Goal: Task Accomplishment & Management: Manage account settings

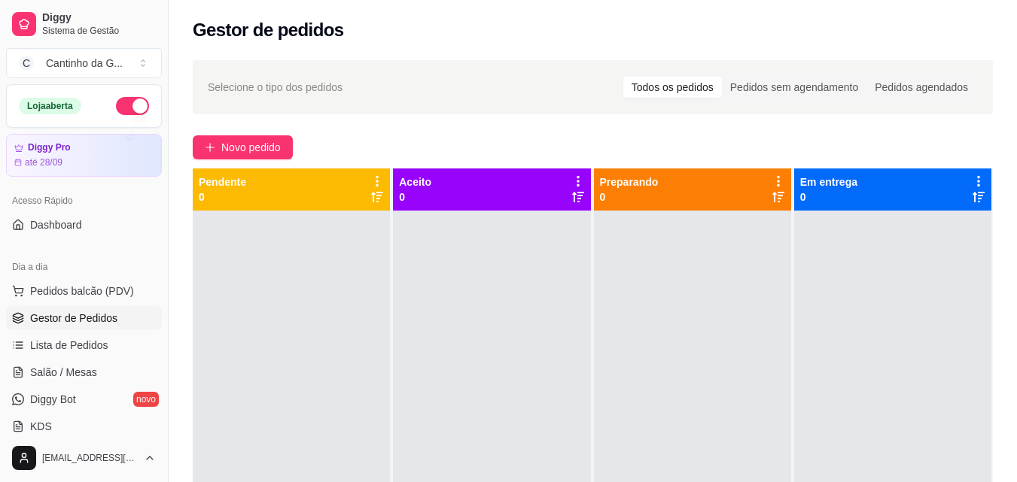
click at [123, 104] on button "button" at bounding box center [132, 106] width 33 height 18
click at [47, 295] on span "Pedidos balcão (PDV)" at bounding box center [82, 291] width 104 height 15
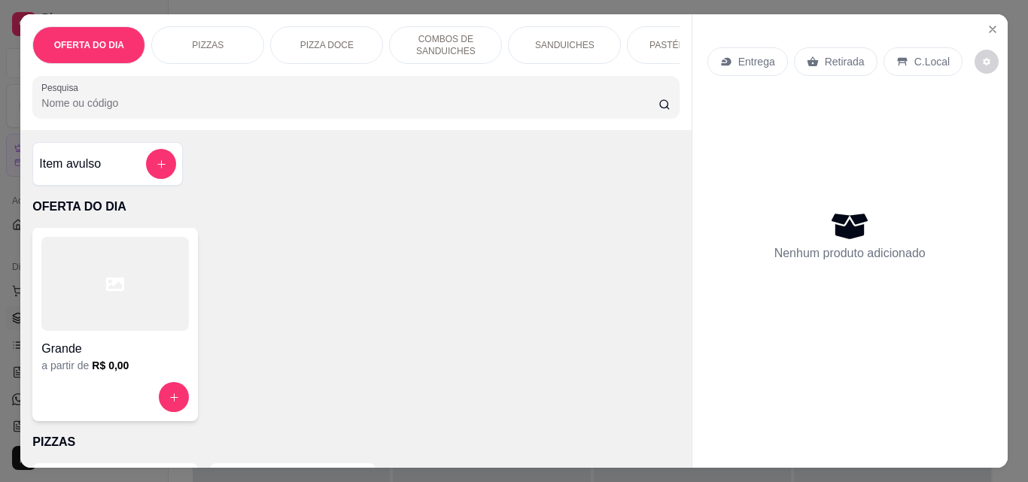
click at [847, 56] on p "Retirada" at bounding box center [845, 61] width 40 height 15
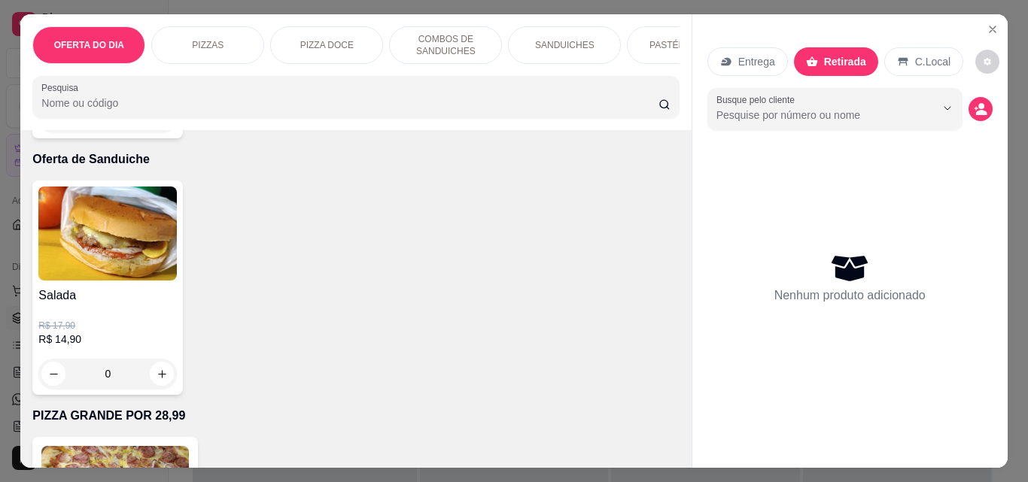
scroll to position [3914, 0]
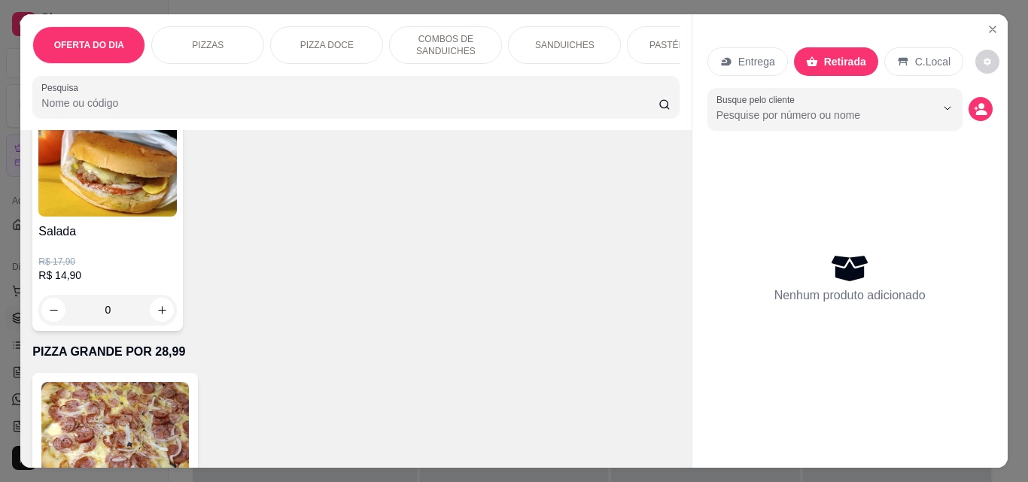
type input "1"
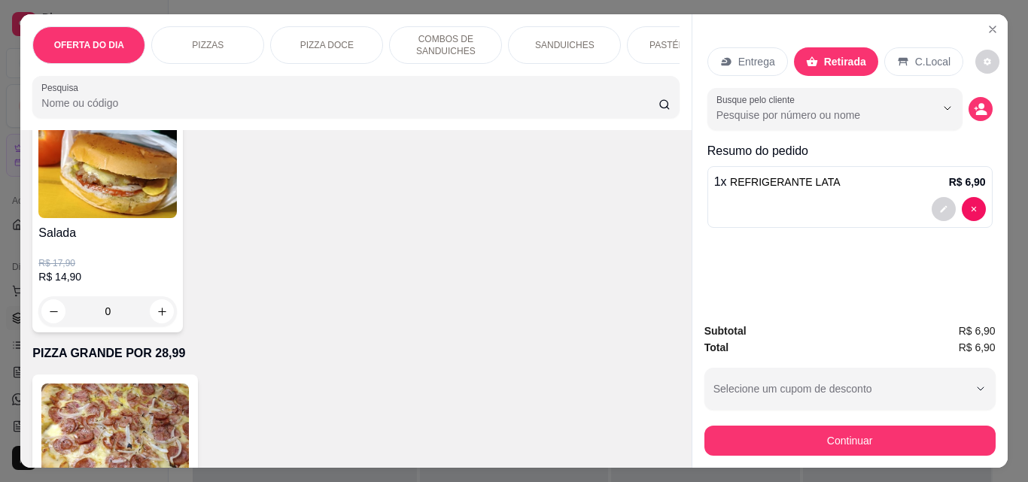
scroll to position [3915, 0]
click at [984, 2] on div "OFERTA DO DIA PIZZAS PIZZA DOCE COMBOS DE SANDUICHES SANDUICHES PASTÉIS (14cm) …" at bounding box center [514, 241] width 1028 height 482
click at [987, 29] on icon "Close" at bounding box center [993, 29] width 12 height 12
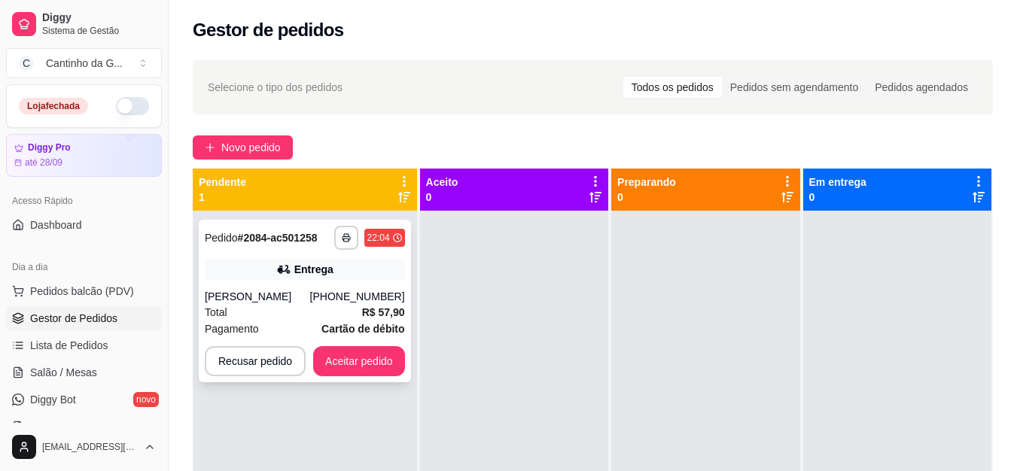
click at [327, 304] on div "Total R$ 57,90" at bounding box center [305, 312] width 200 height 17
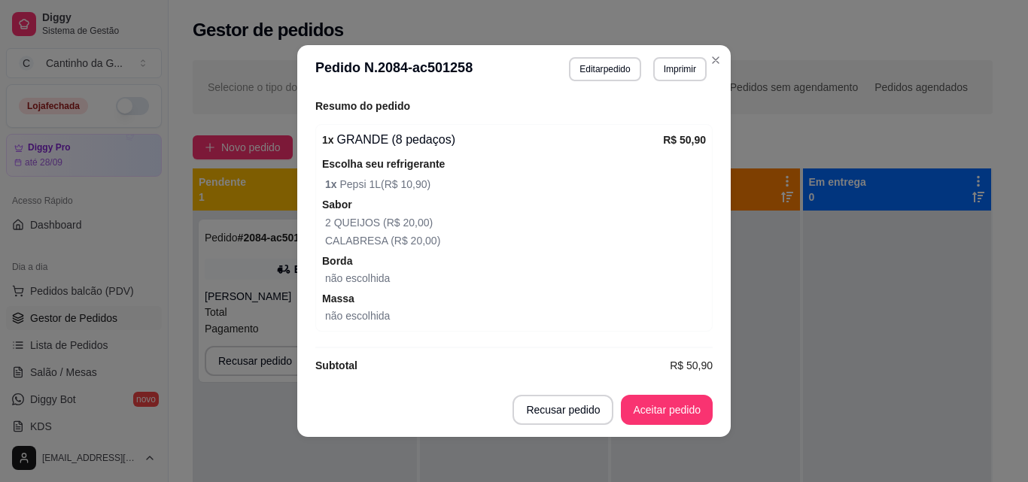
scroll to position [483, 0]
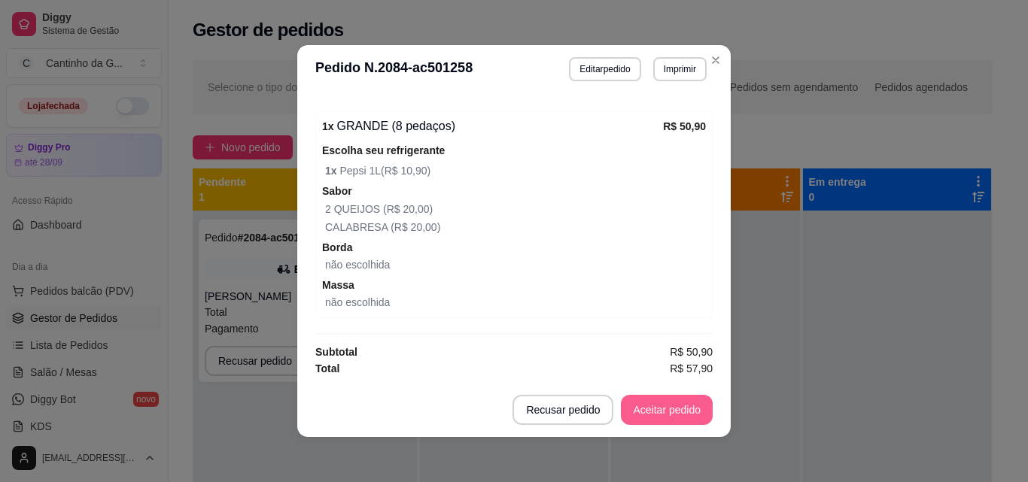
click at [656, 404] on button "Aceitar pedido" at bounding box center [667, 410] width 92 height 30
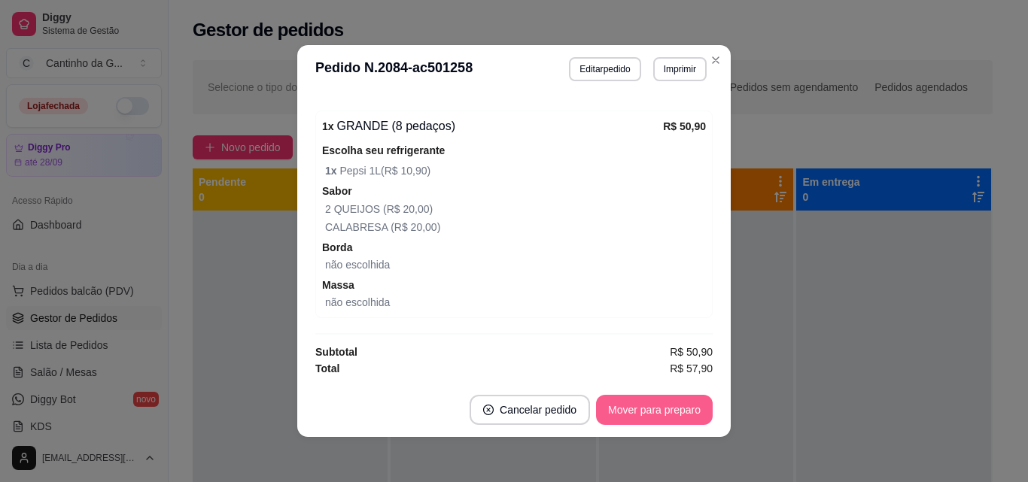
click at [683, 409] on button "Mover para preparo" at bounding box center [654, 410] width 117 height 30
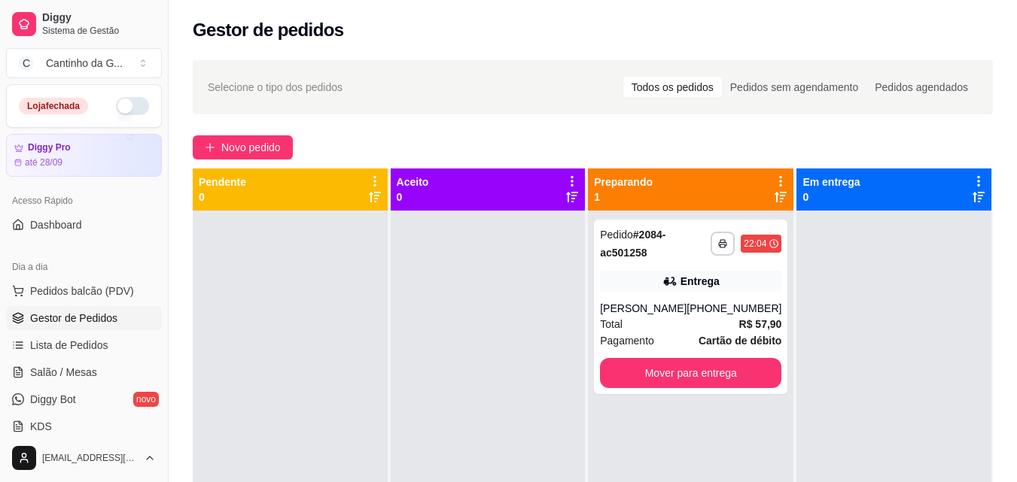
click at [691, 41] on div "Gestor de pedidos" at bounding box center [593, 30] width 800 height 24
click at [701, 374] on button "Mover para entrega" at bounding box center [691, 373] width 176 height 29
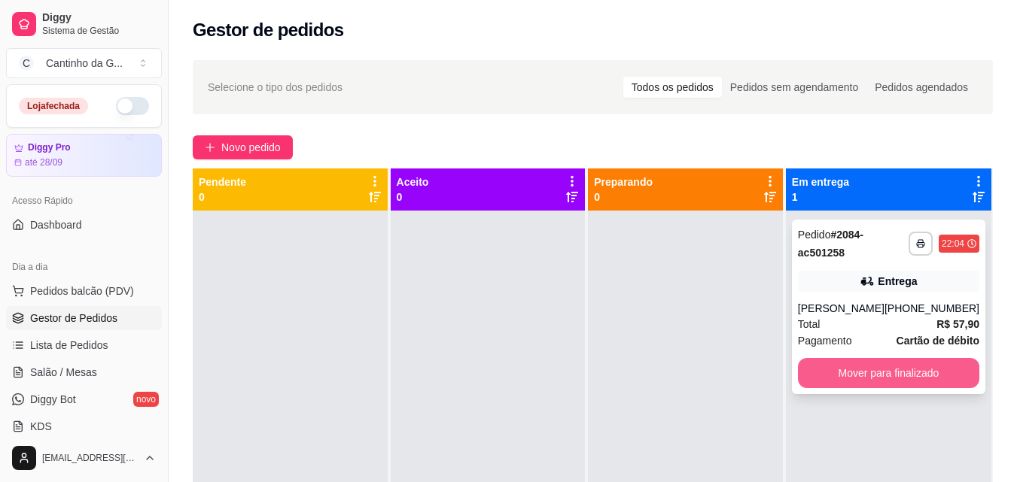
click at [917, 375] on button "Mover para finalizado" at bounding box center [888, 373] width 181 height 30
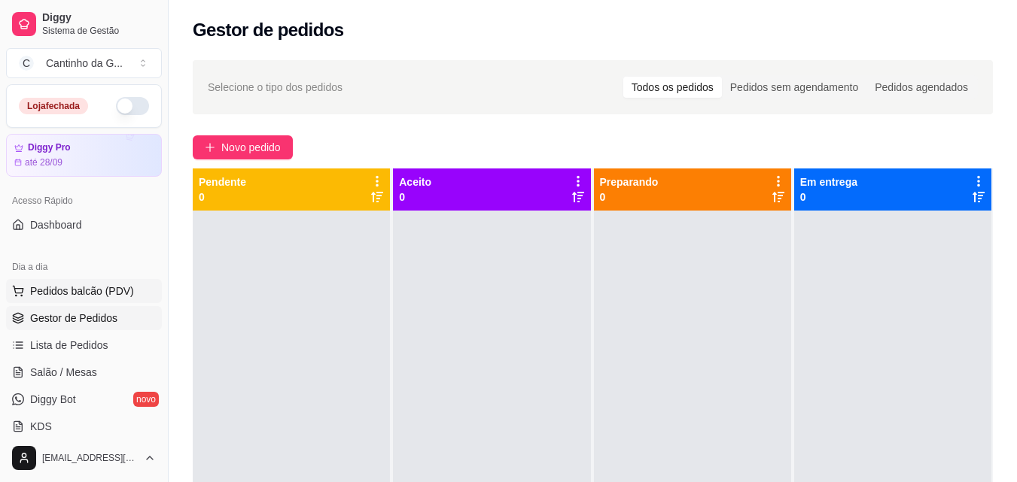
click at [59, 288] on span "Pedidos balcão (PDV)" at bounding box center [82, 291] width 104 height 15
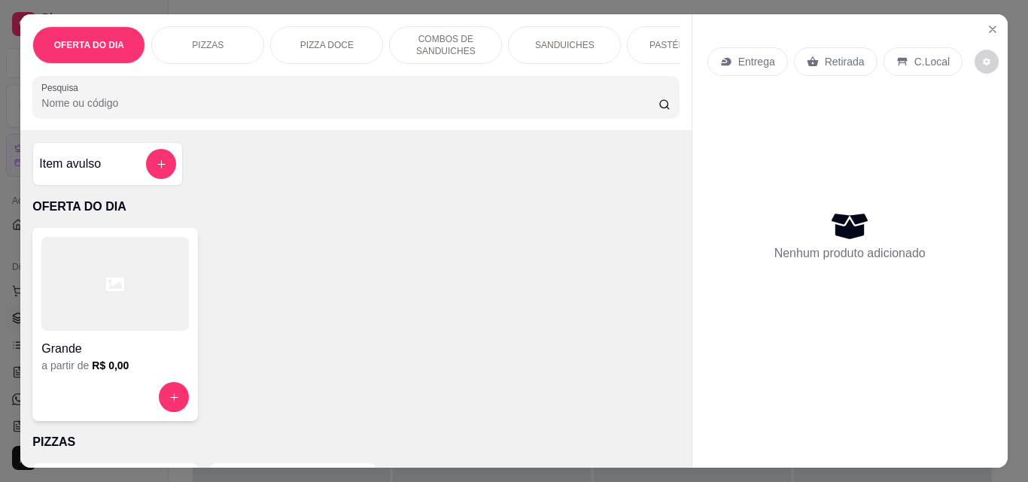
click at [825, 56] on p "Retirada" at bounding box center [845, 61] width 40 height 15
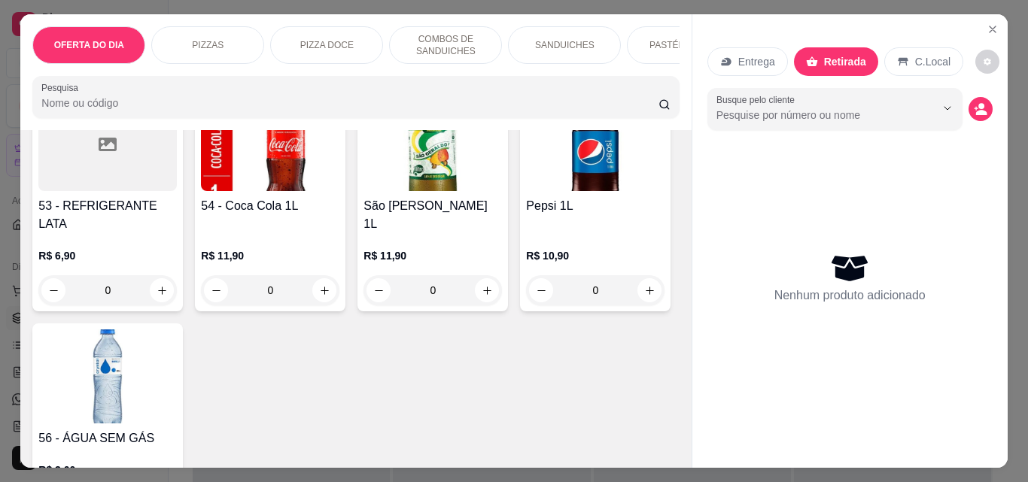
scroll to position [3839, 0]
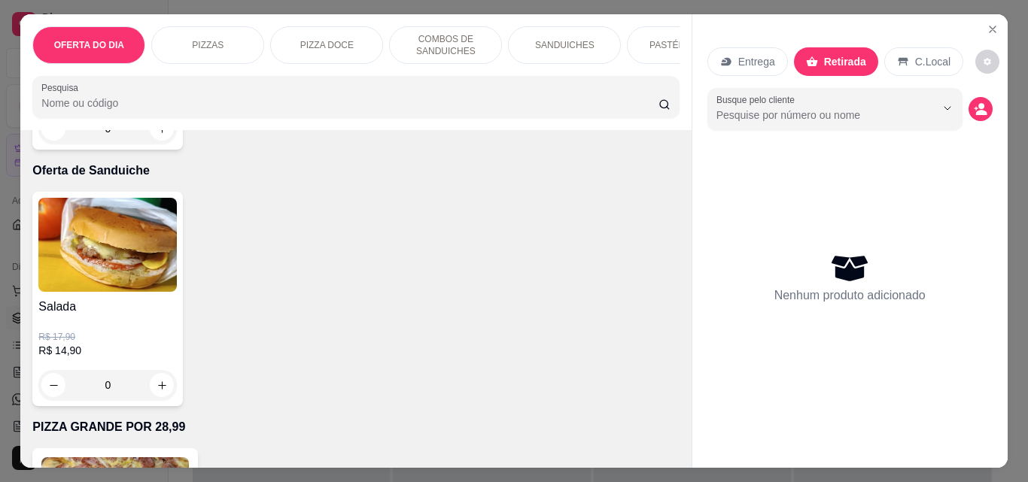
type input "1"
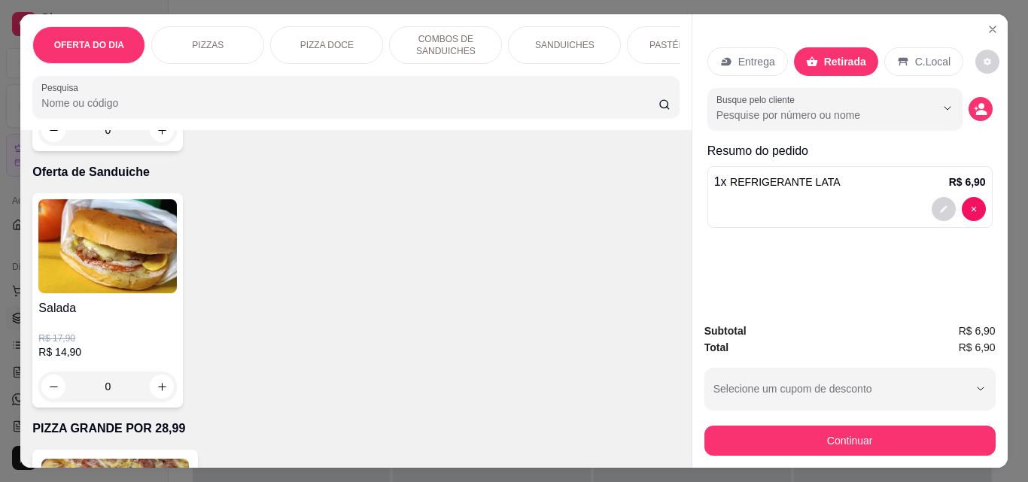
scroll to position [3839, 0]
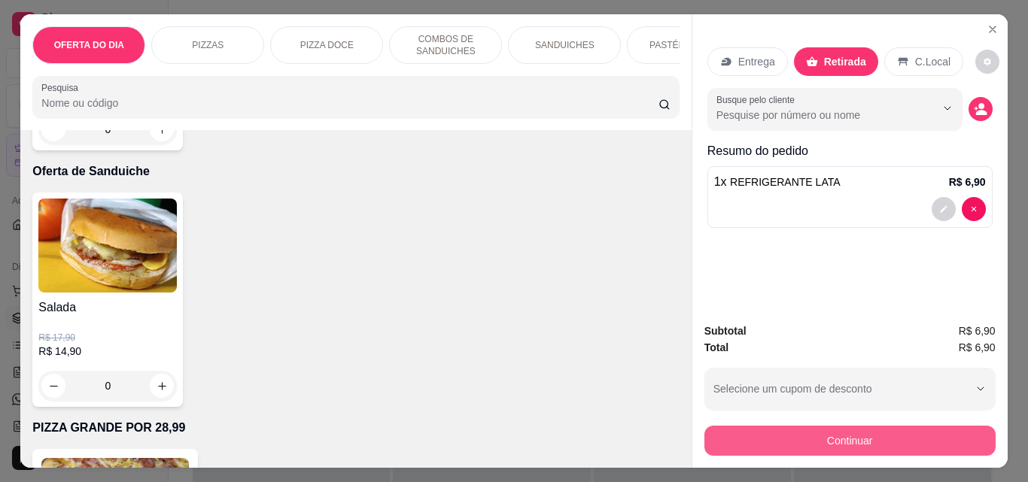
click at [758, 426] on button "Continuar" at bounding box center [849, 441] width 291 height 30
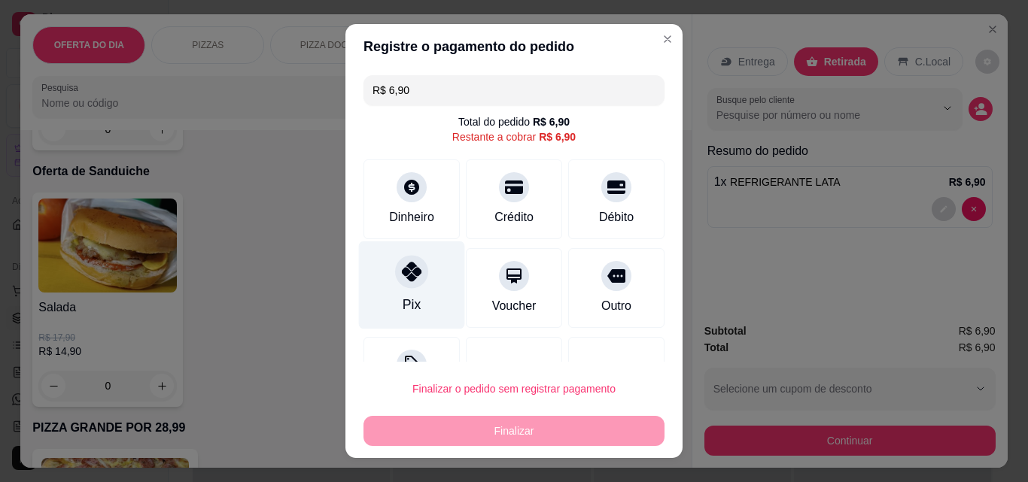
click at [407, 283] on div at bounding box center [411, 271] width 33 height 33
type input "R$ 0,00"
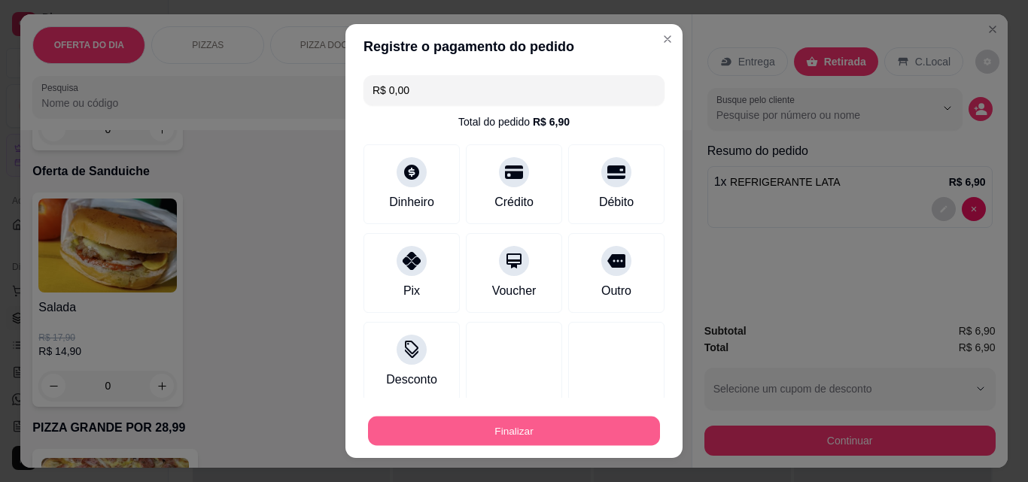
click at [525, 439] on button "Finalizar" at bounding box center [514, 431] width 292 height 29
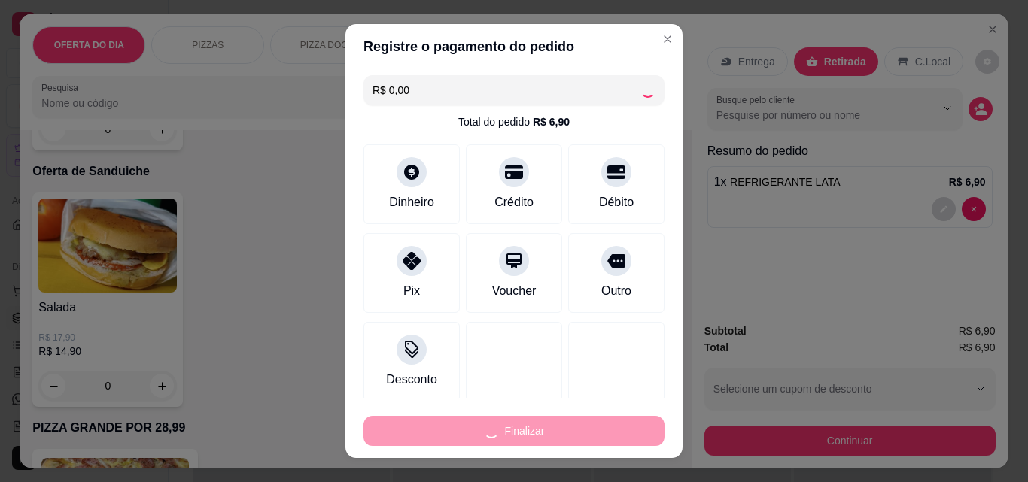
type input "0"
type input "-R$ 6,90"
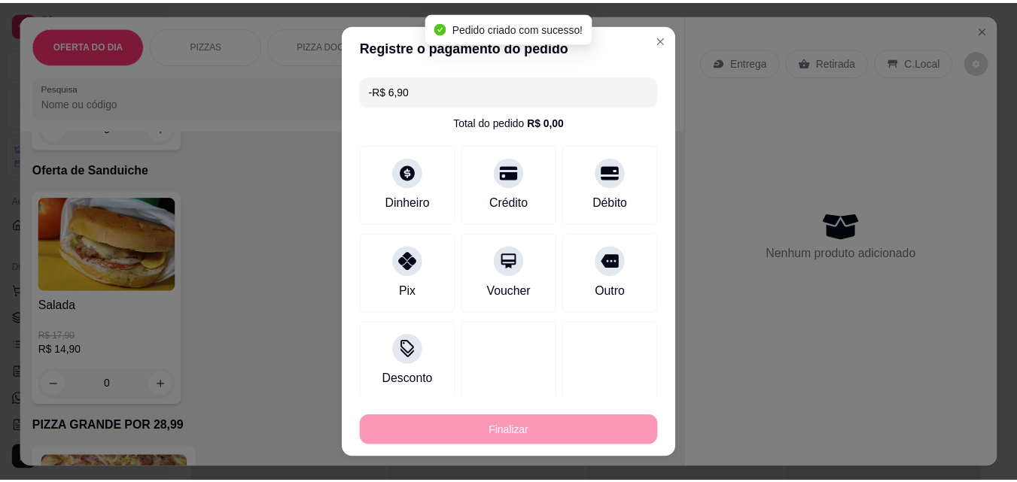
scroll to position [3839, 0]
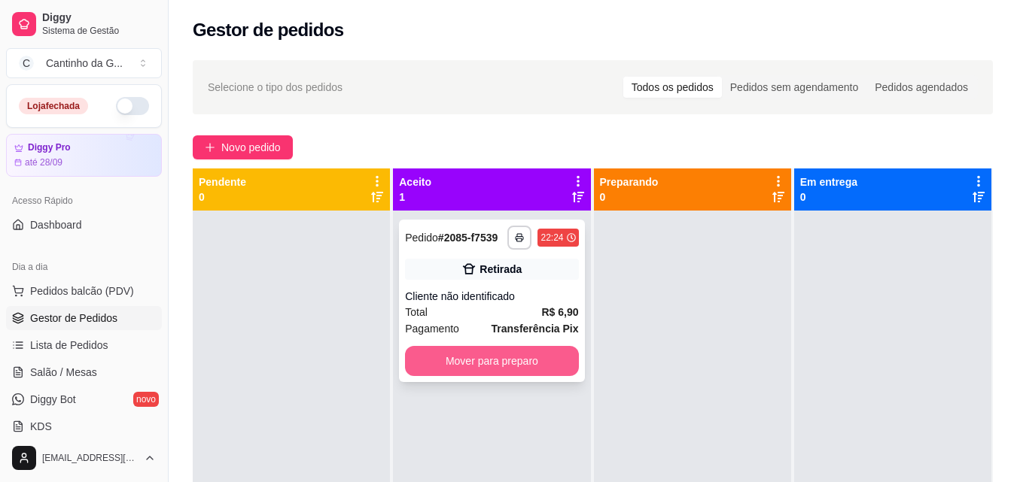
click at [543, 362] on button "Mover para preparo" at bounding box center [491, 361] width 173 height 30
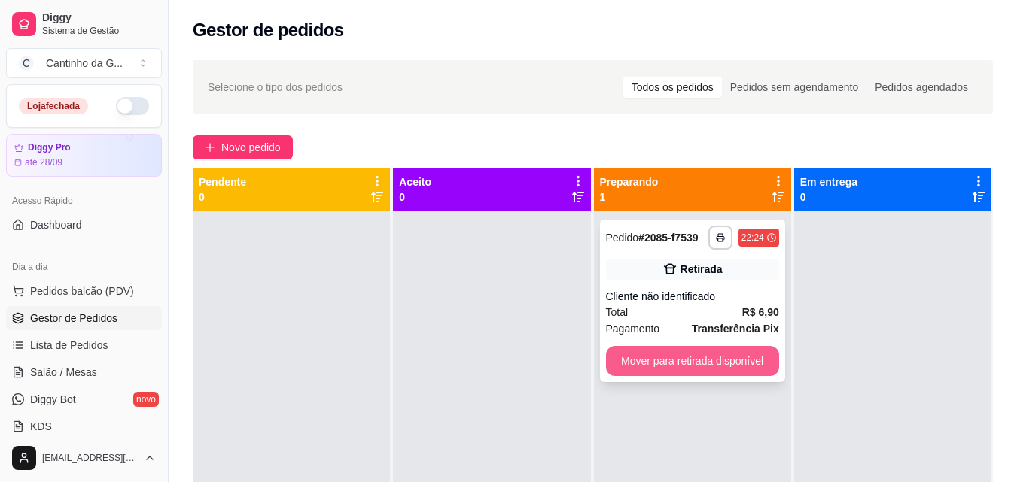
click at [646, 356] on button "Mover para retirada disponível" at bounding box center [692, 361] width 173 height 30
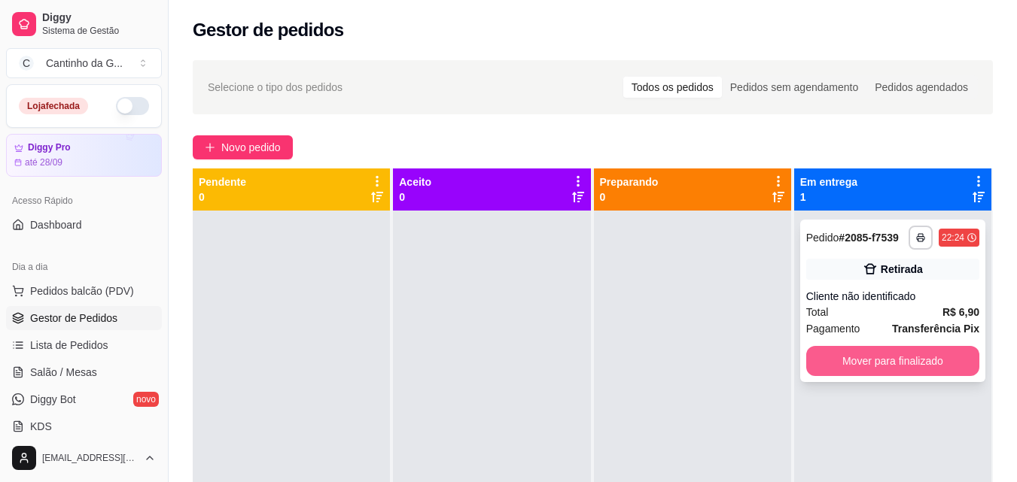
click at [832, 362] on button "Mover para finalizado" at bounding box center [892, 361] width 173 height 30
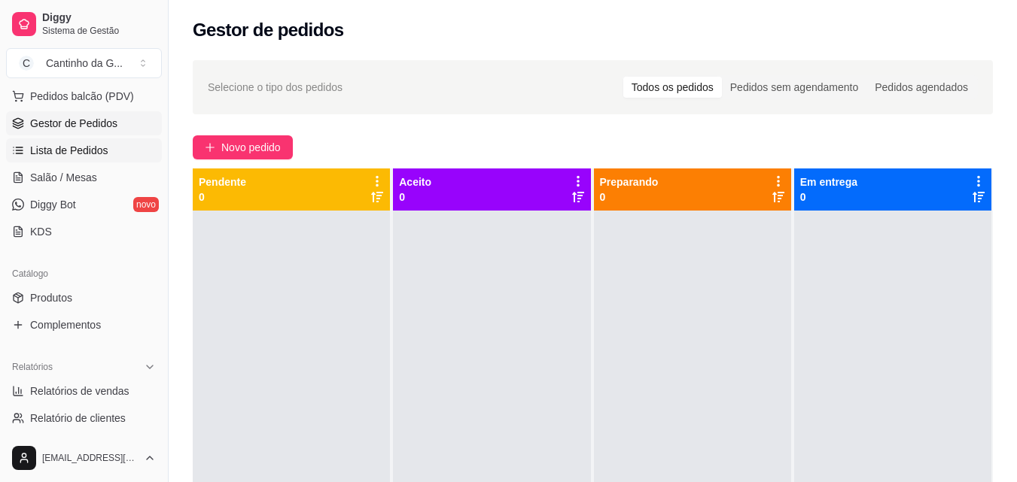
scroll to position [226, 0]
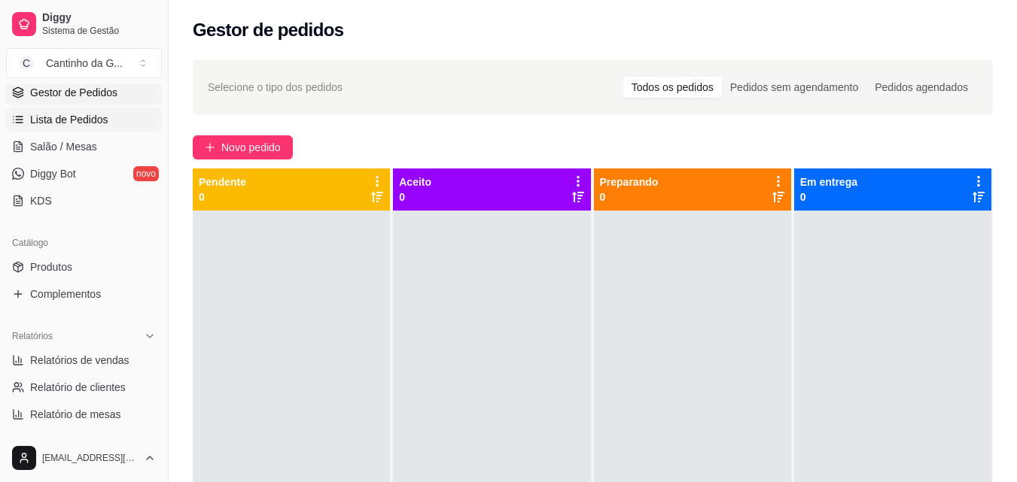
click at [96, 354] on span "Relatórios de vendas" at bounding box center [79, 360] width 99 height 15
select select "ALL"
select select "0"
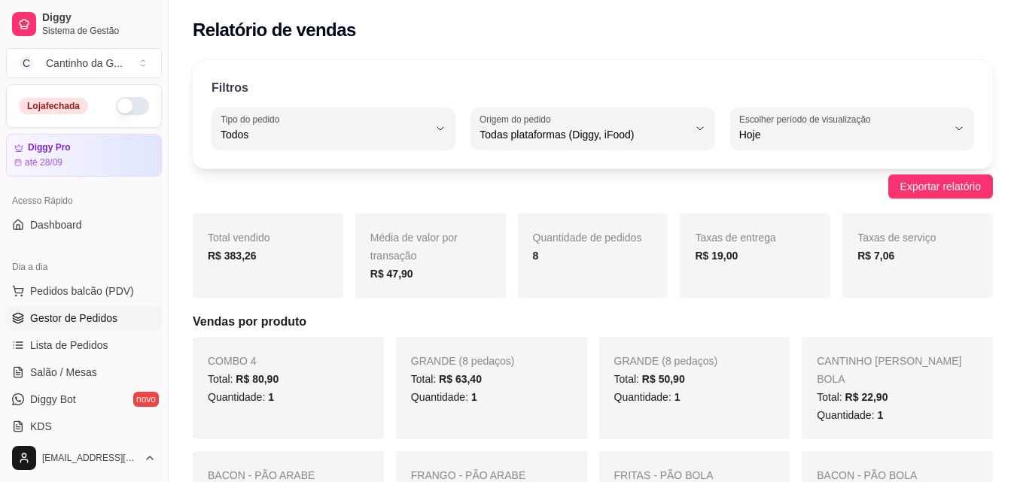
click at [103, 319] on span "Gestor de Pedidos" at bounding box center [73, 318] width 87 height 15
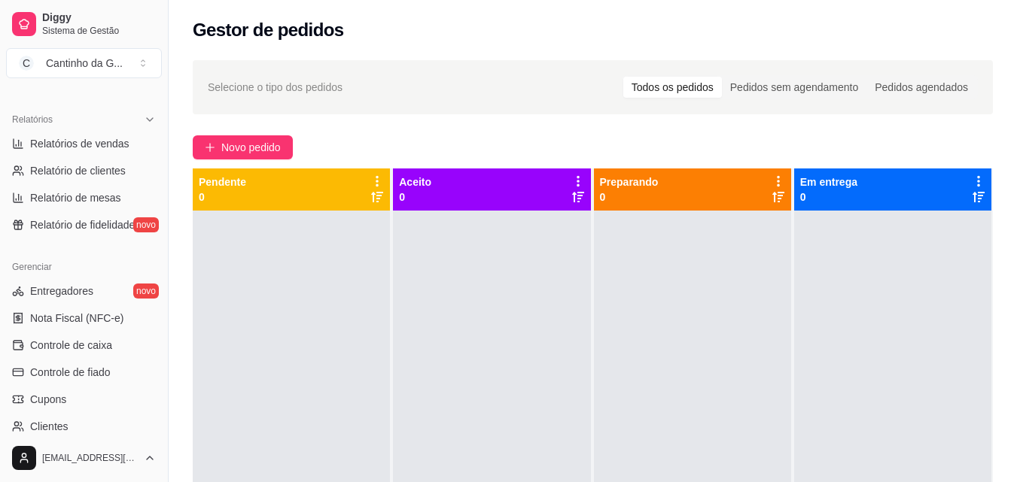
scroll to position [452, 0]
